Goal: Information Seeking & Learning: Learn about a topic

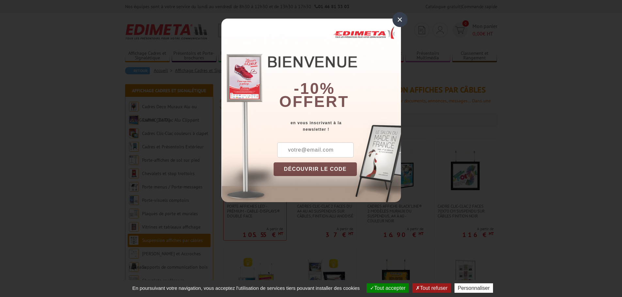
click at [400, 19] on div "×" at bounding box center [399, 19] width 15 height 15
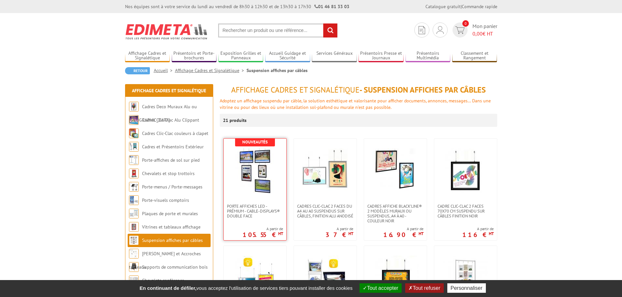
click at [276, 169] on img at bounding box center [255, 171] width 46 height 46
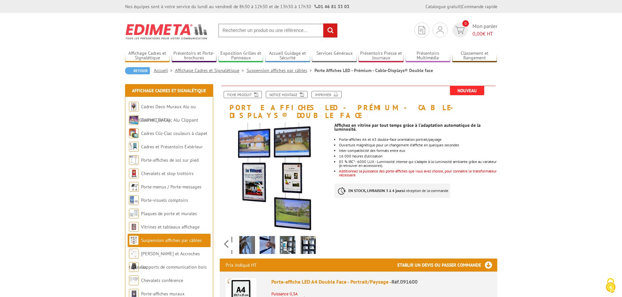
click at [323, 236] on div "Previous Next" at bounding box center [275, 244] width 110 height 23
